Goal: Find specific page/section: Find specific page/section

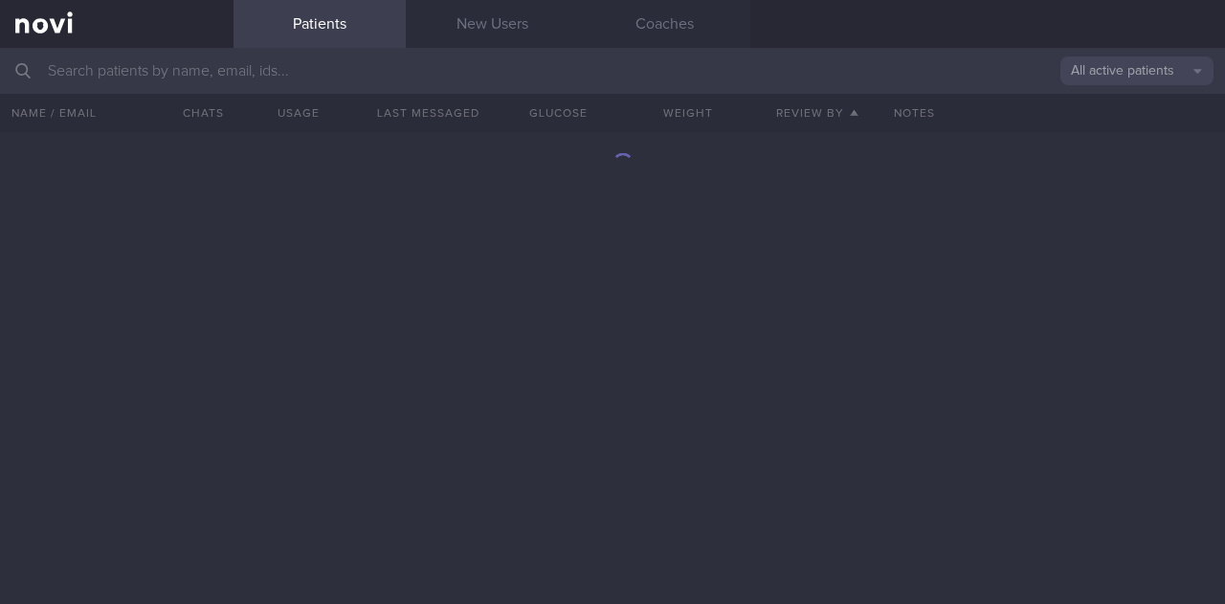
click at [230, 68] on input "text" at bounding box center [612, 71] width 1225 height 46
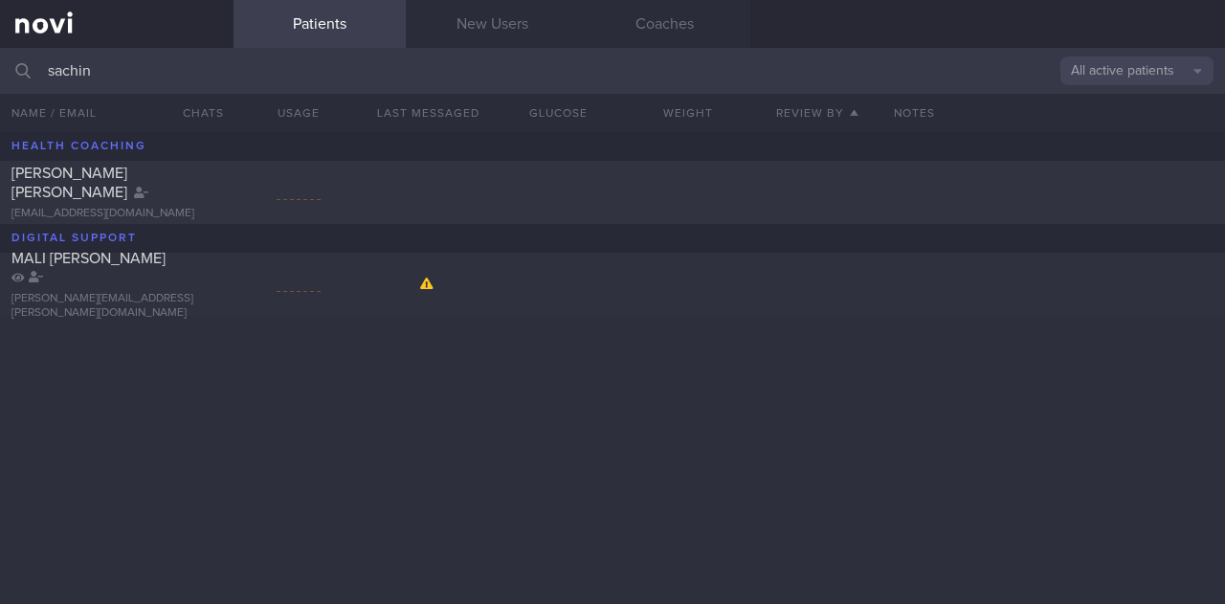
type input "sachin"
click at [257, 374] on div "MATHEW SACHIN CHERIAN sachincmathew@gmail.com MALI JEEVETHA SACHIN uchil.jeevit…" at bounding box center [612, 368] width 1225 height 472
click at [524, 18] on link "New Users" at bounding box center [492, 24] width 172 height 48
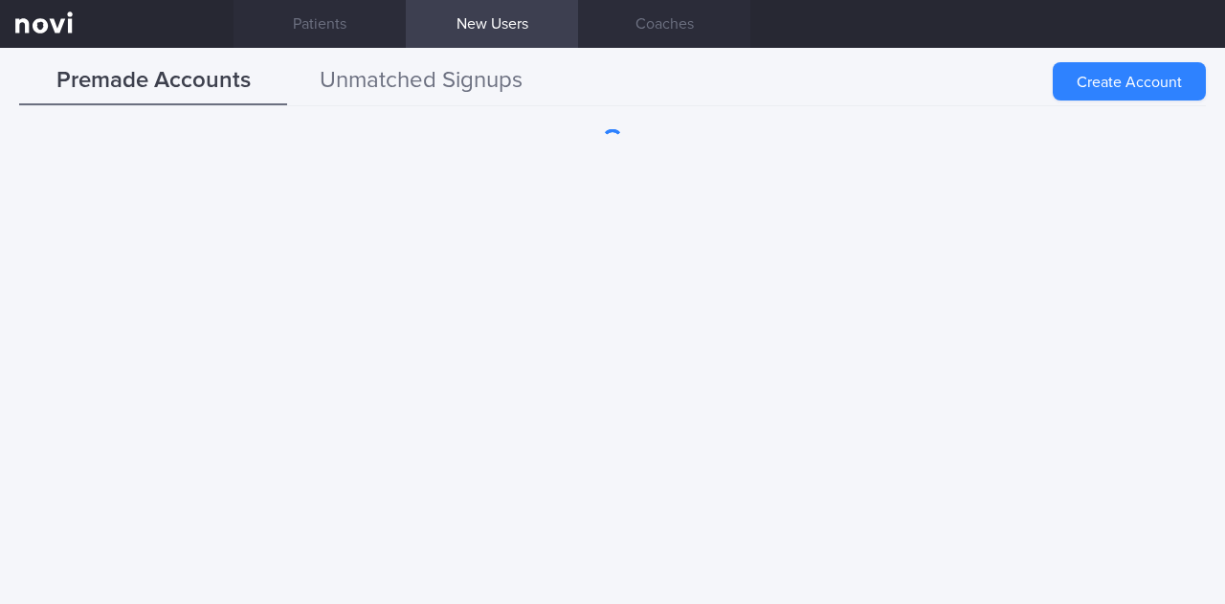
click at [410, 76] on button "Unmatched Signups" at bounding box center [421, 81] width 268 height 48
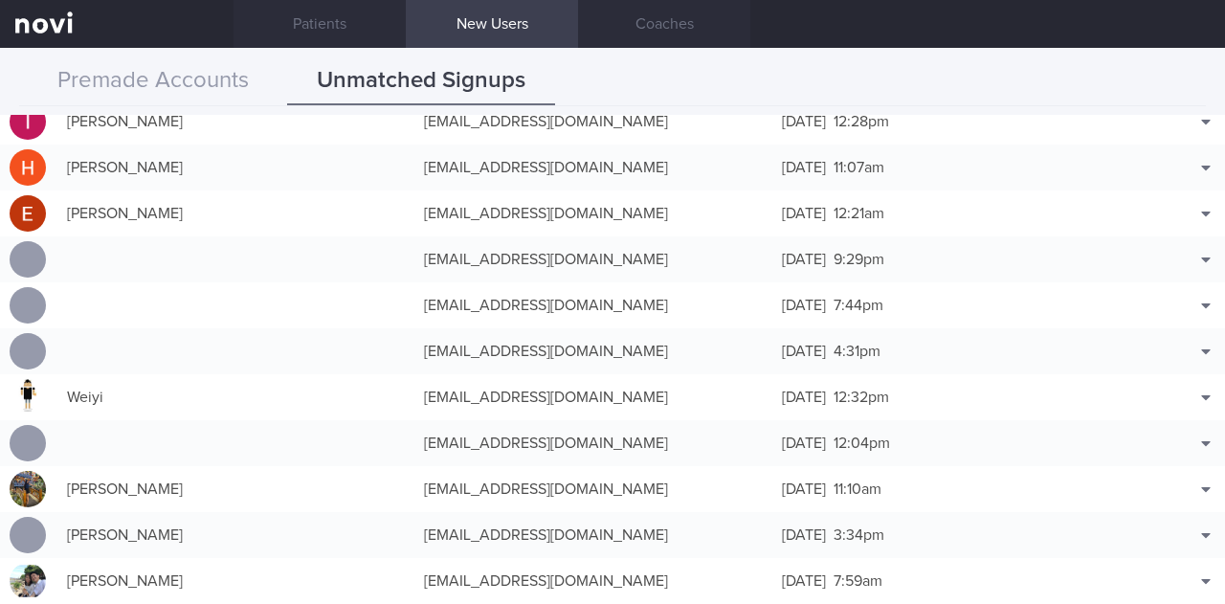
scroll to position [7464, 0]
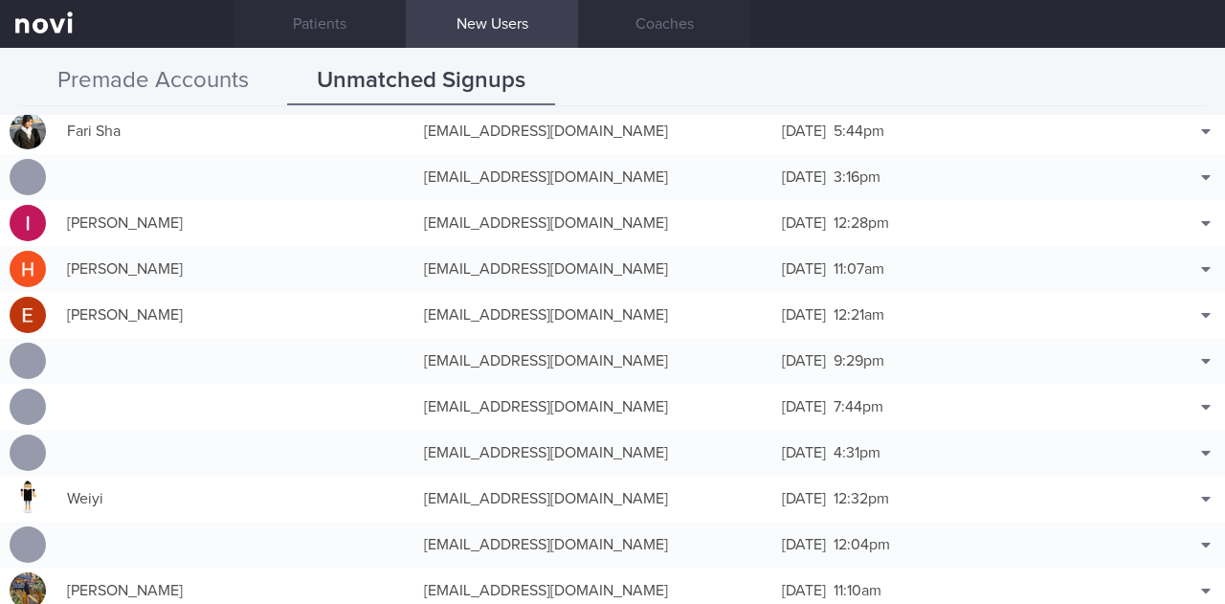
click at [106, 83] on button "Premade Accounts" at bounding box center [153, 81] width 268 height 48
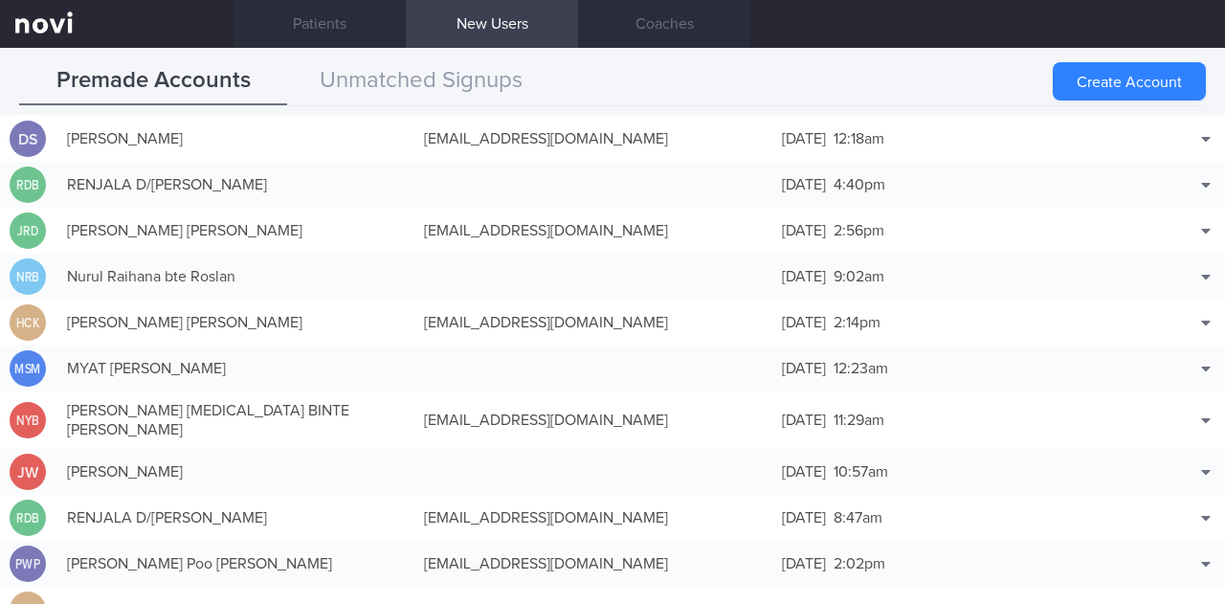
scroll to position [7464, 0]
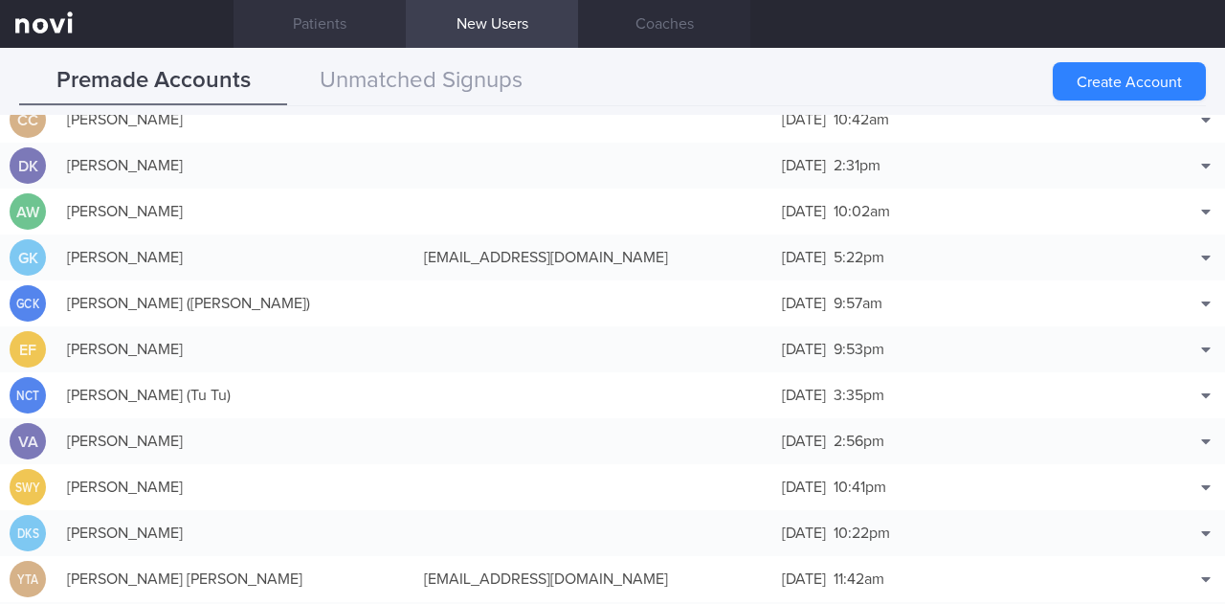
click at [304, 24] on link "Patients" at bounding box center [319, 24] width 172 height 48
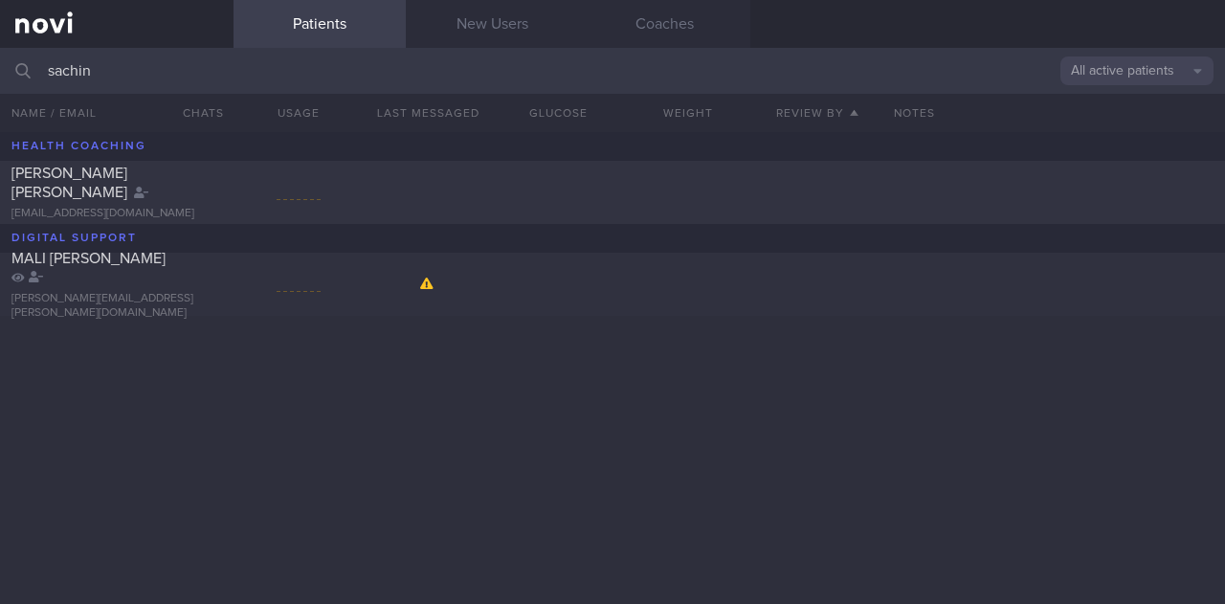
click at [110, 87] on input "sachin" at bounding box center [612, 71] width 1225 height 46
click at [112, 83] on input "sachin" at bounding box center [612, 71] width 1225 height 46
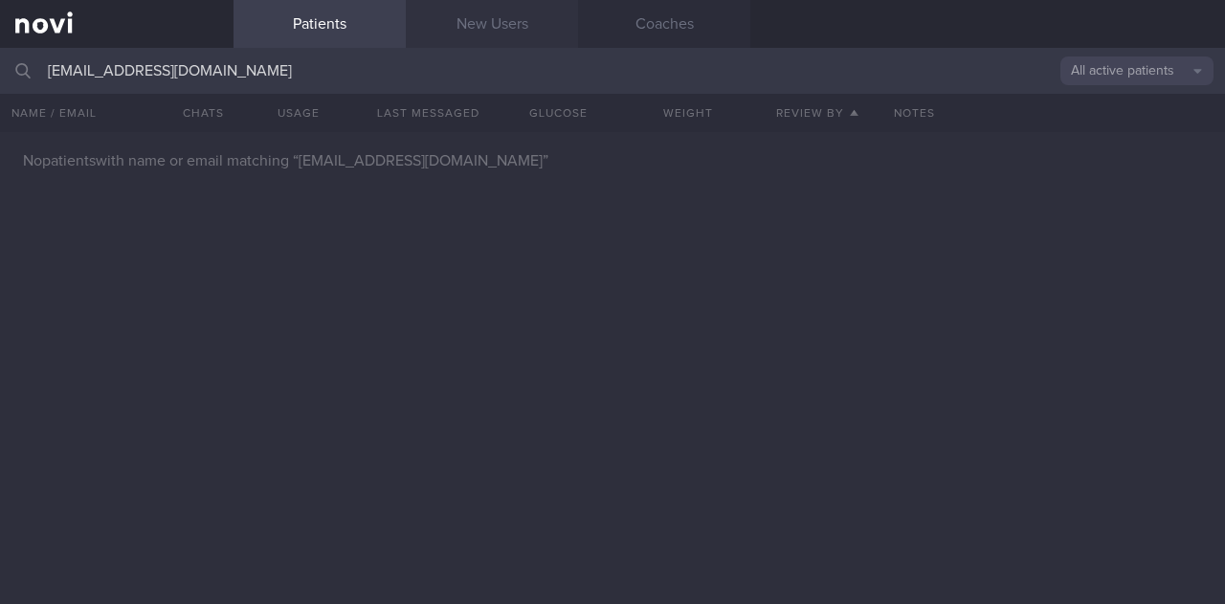
type input "sac_shan@hotmail.com"
click at [477, 26] on link "New Users" at bounding box center [492, 24] width 172 height 48
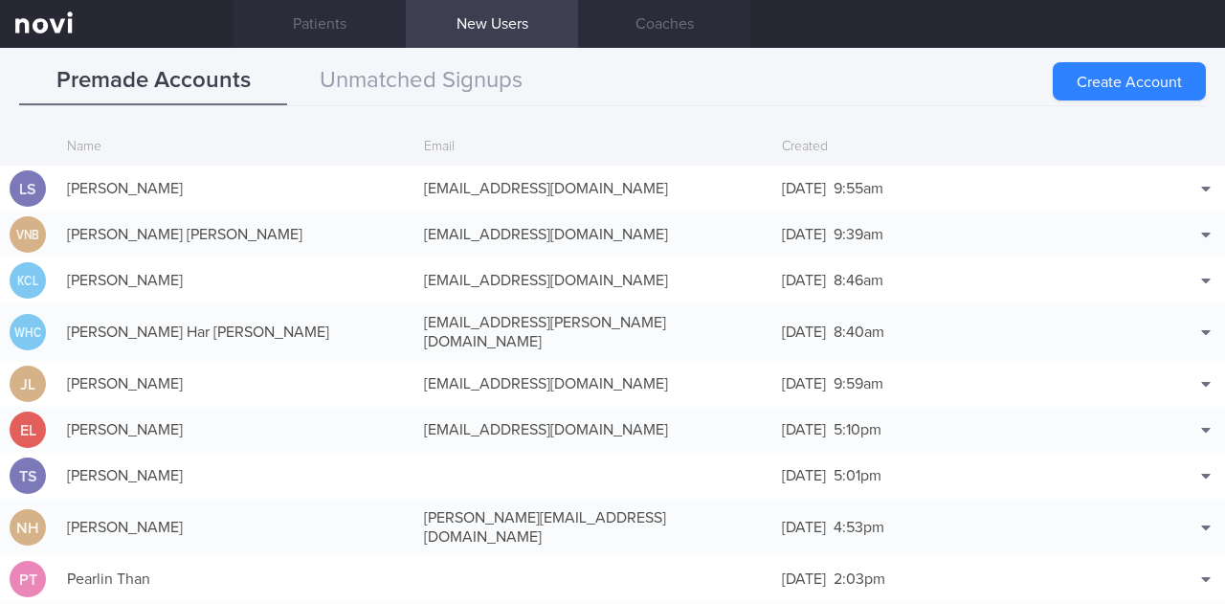
click at [545, 32] on link "New Users" at bounding box center [492, 24] width 172 height 48
click at [619, 30] on link "Coaches" at bounding box center [664, 24] width 172 height 48
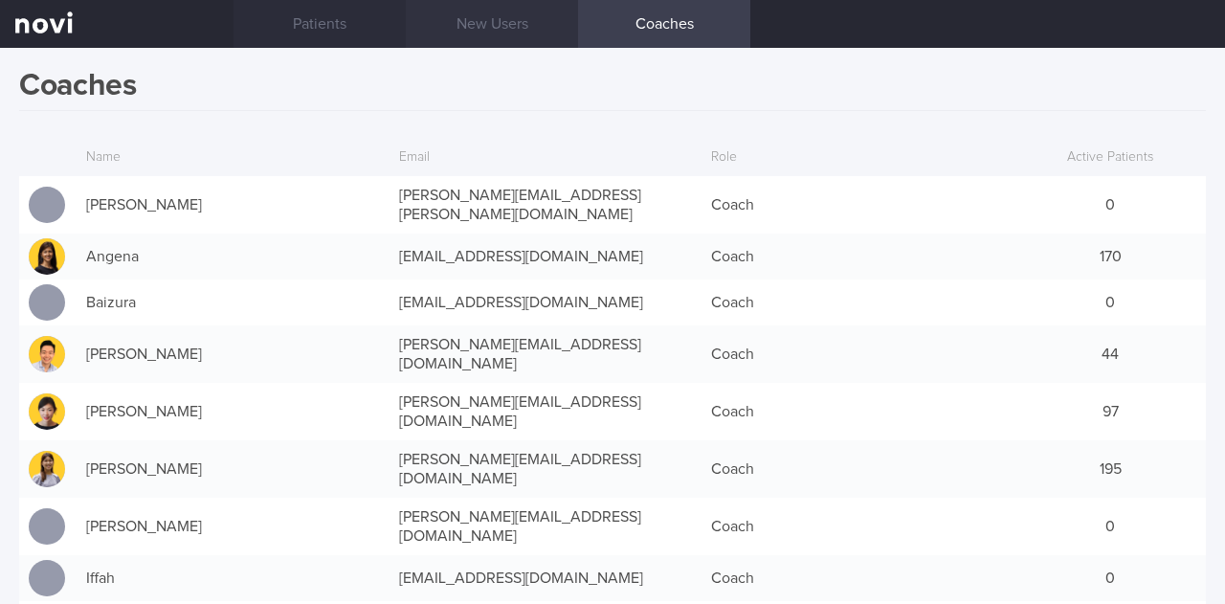
click at [530, 34] on link "New Users" at bounding box center [492, 24] width 172 height 48
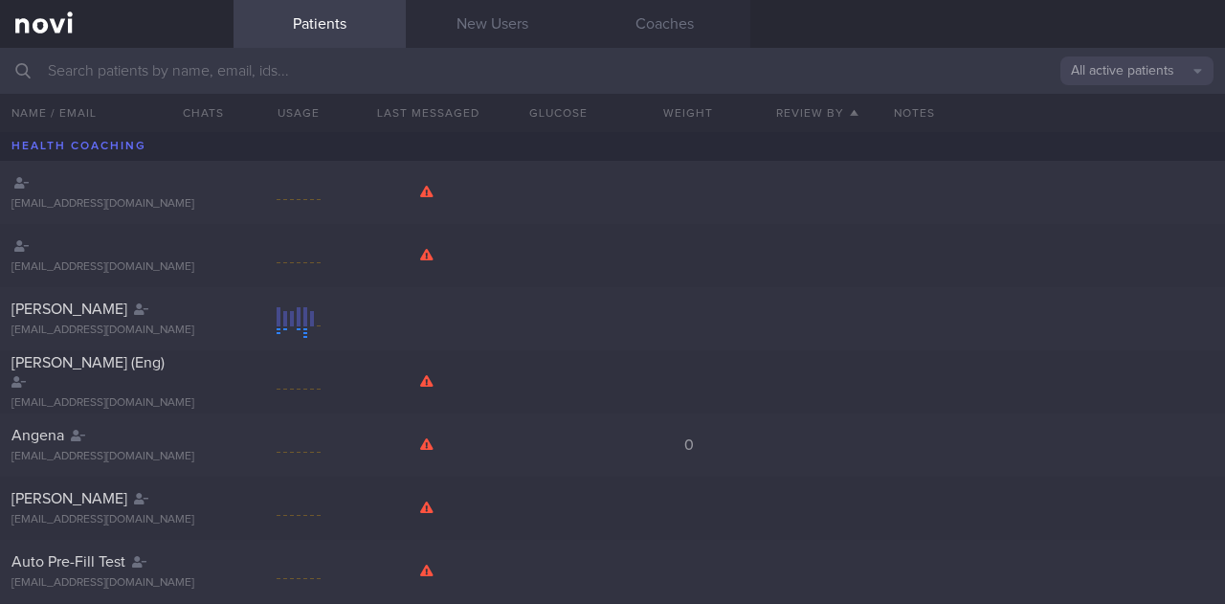
click at [57, 45] on link at bounding box center [116, 24] width 233 height 48
click at [53, 19] on link at bounding box center [116, 24] width 233 height 48
click at [461, 27] on link "New Users" at bounding box center [492, 24] width 172 height 48
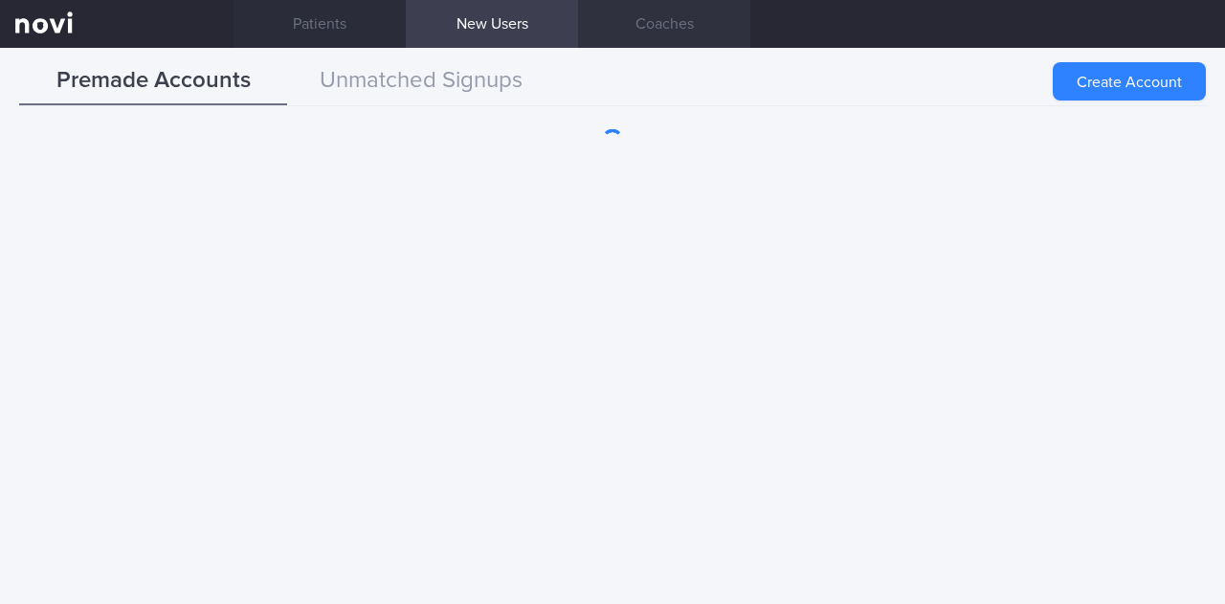
click at [650, 33] on link "Coaches" at bounding box center [664, 24] width 172 height 48
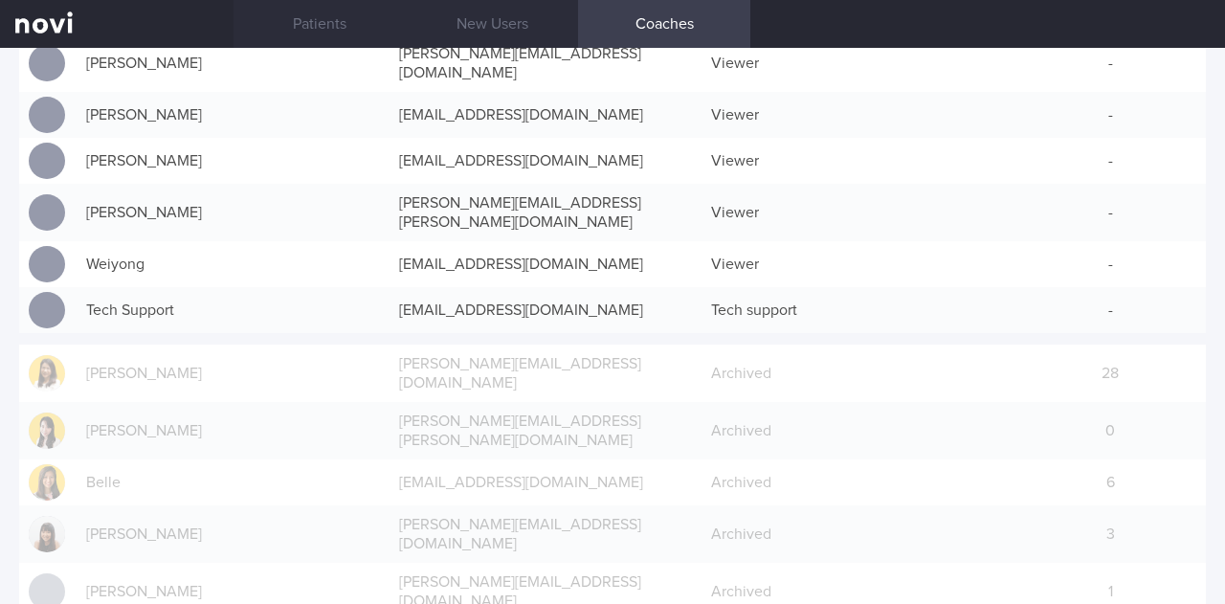
scroll to position [2203, 0]
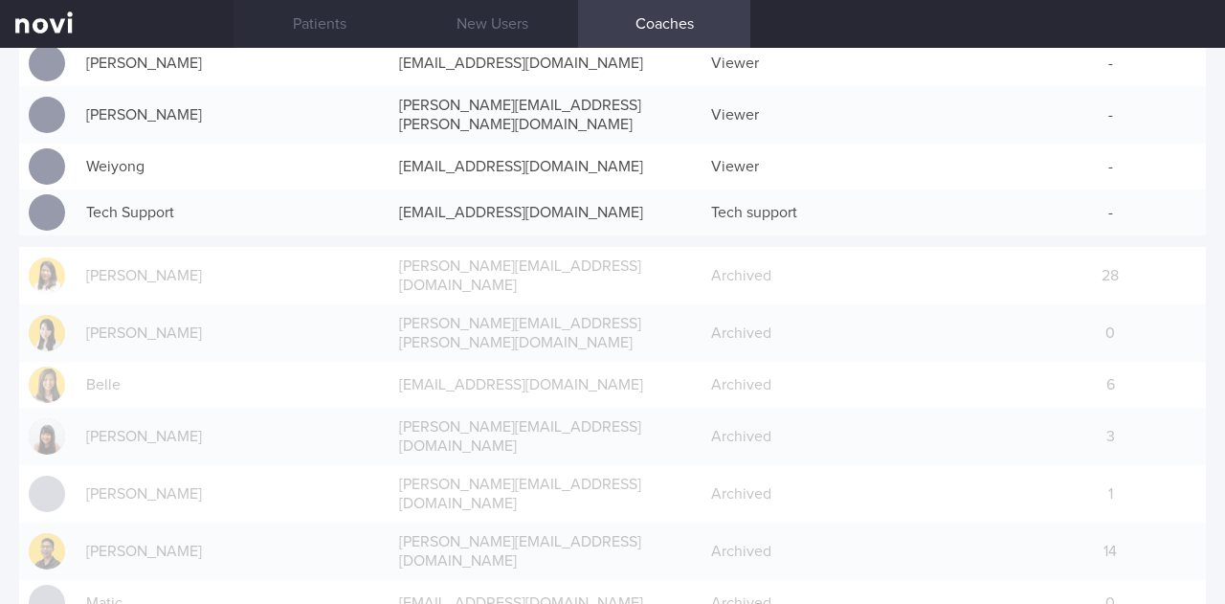
click at [54, 28] on link at bounding box center [116, 24] width 233 height 48
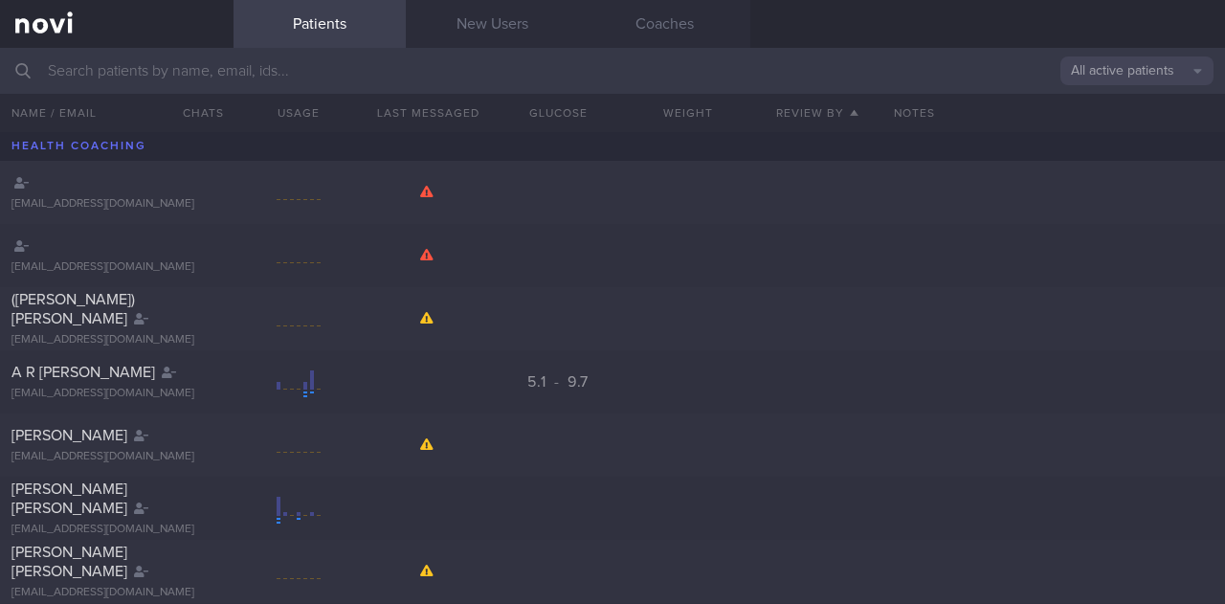
click at [287, 37] on link "Patients" at bounding box center [319, 24] width 172 height 48
